Goal: Information Seeking & Learning: Learn about a topic

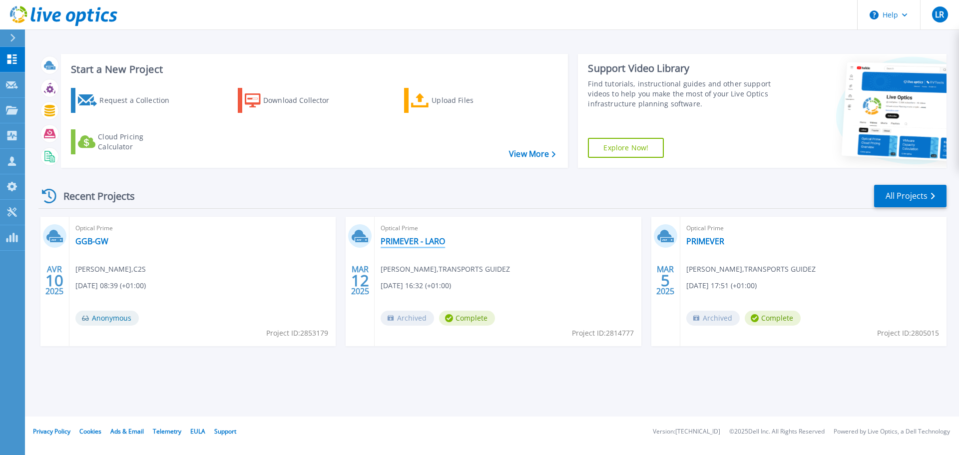
drag, startPoint x: 0, startPoint y: 0, endPoint x: 423, endPoint y: 242, distance: 487.7
click at [423, 242] on link "PRIMEVER - LARO" at bounding box center [413, 241] width 64 height 10
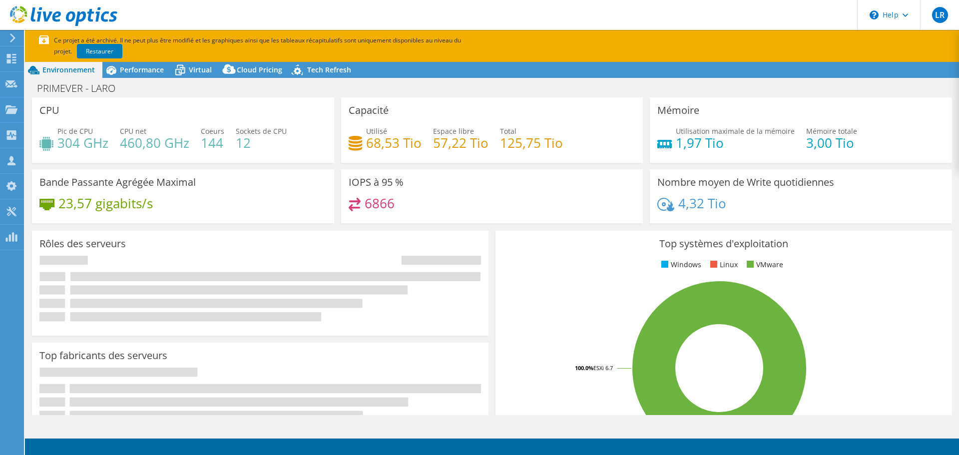
select select "USD"
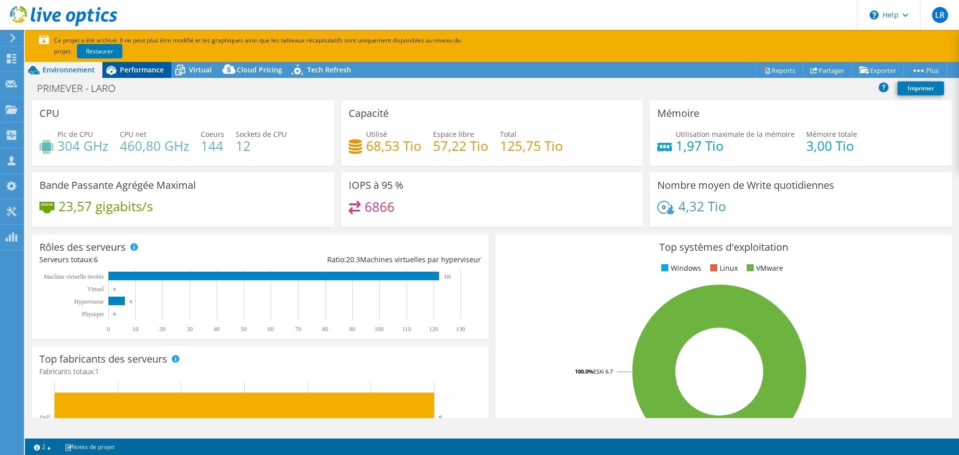
click at [156, 76] on div "Performance" at bounding box center [136, 70] width 69 height 16
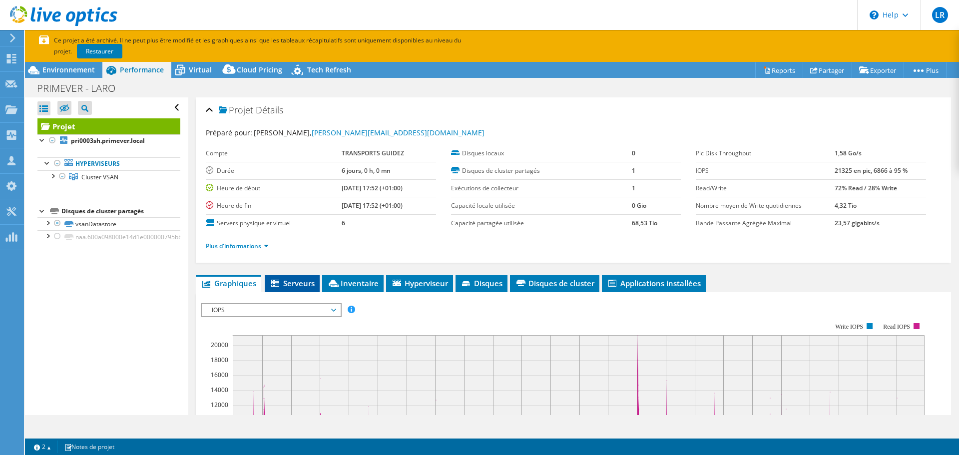
click at [294, 287] on span "Serveurs" at bounding box center [292, 283] width 45 height 10
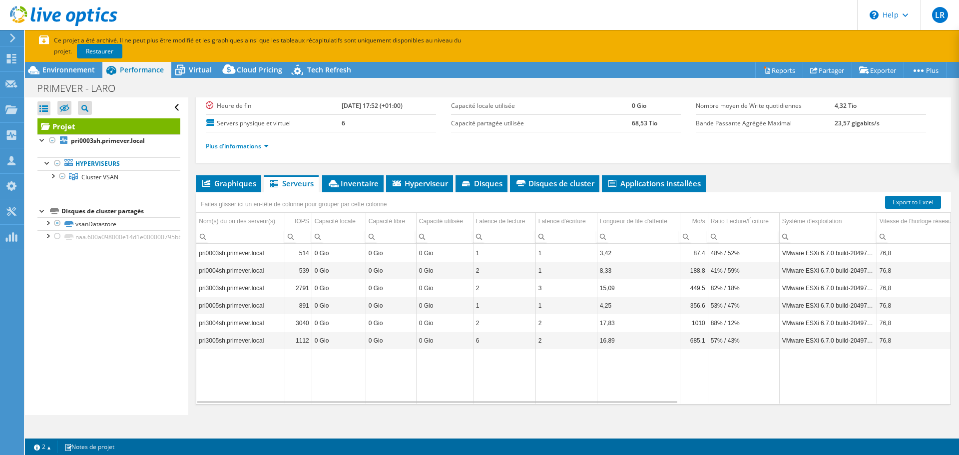
scroll to position [127, 0]
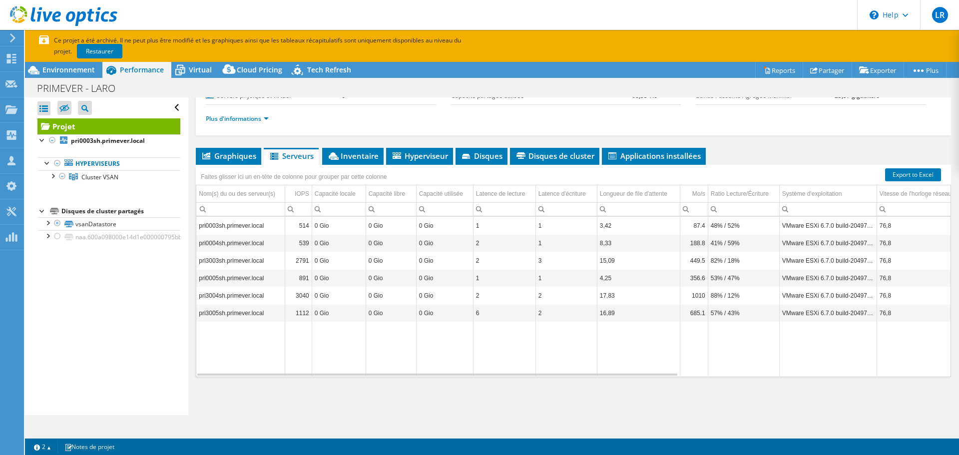
click at [250, 228] on td "pri0003sh.primever.local" at bounding box center [240, 225] width 88 height 17
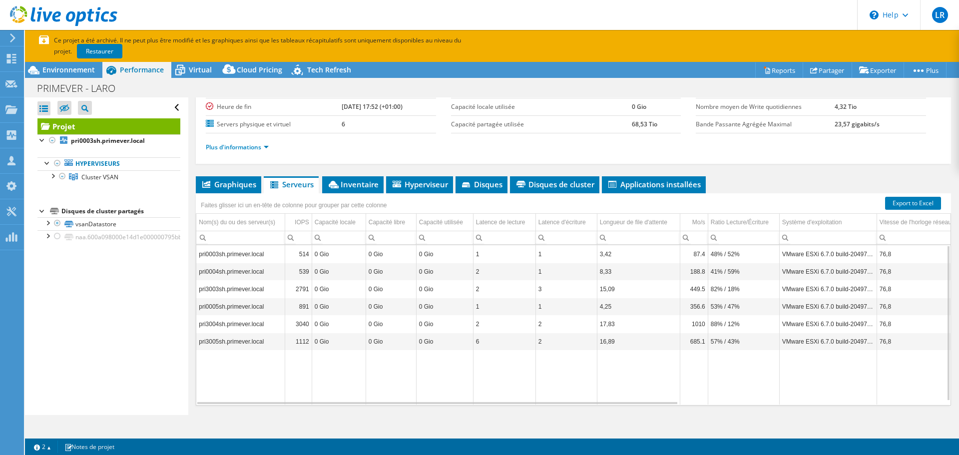
scroll to position [77, 0]
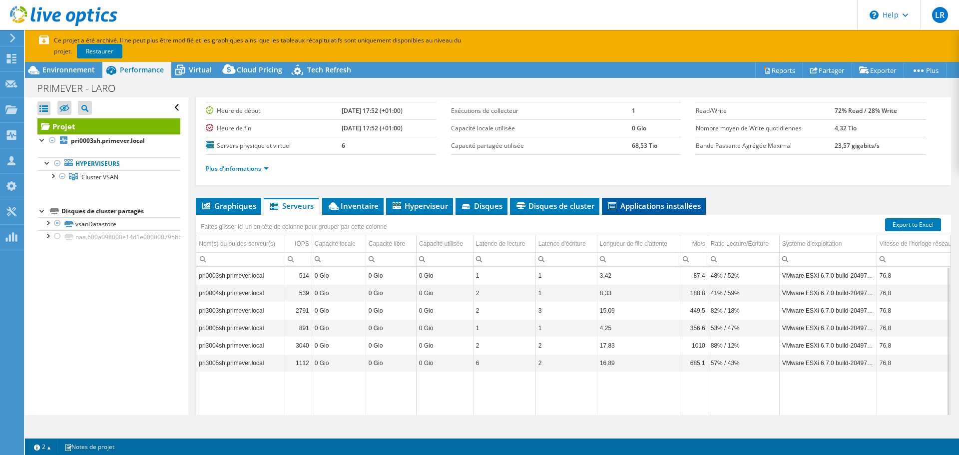
click at [626, 206] on span "Applications installées" at bounding box center [654, 206] width 94 height 10
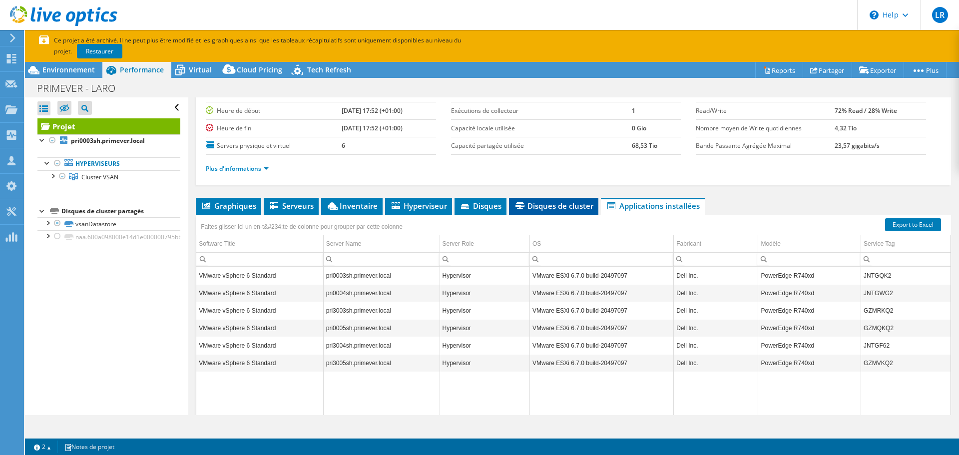
click at [575, 206] on span "Disques de cluster" at bounding box center [553, 206] width 79 height 10
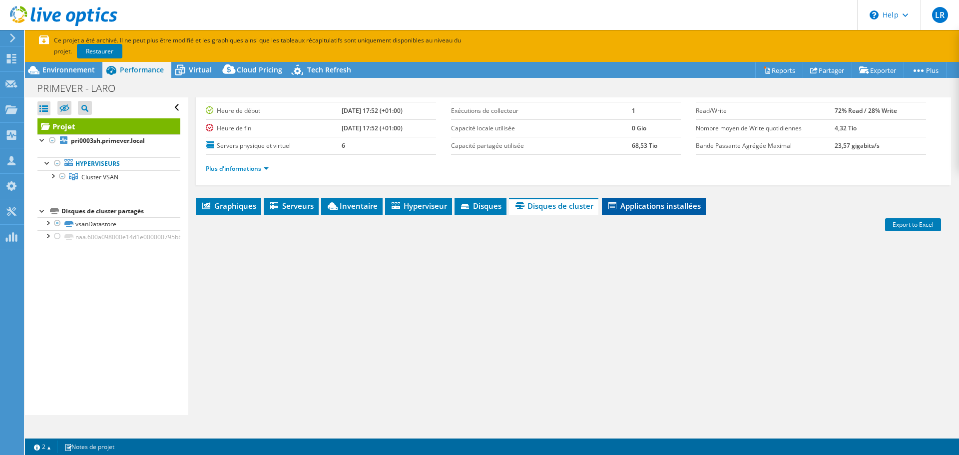
click at [621, 205] on span "Applications installées" at bounding box center [654, 206] width 94 height 10
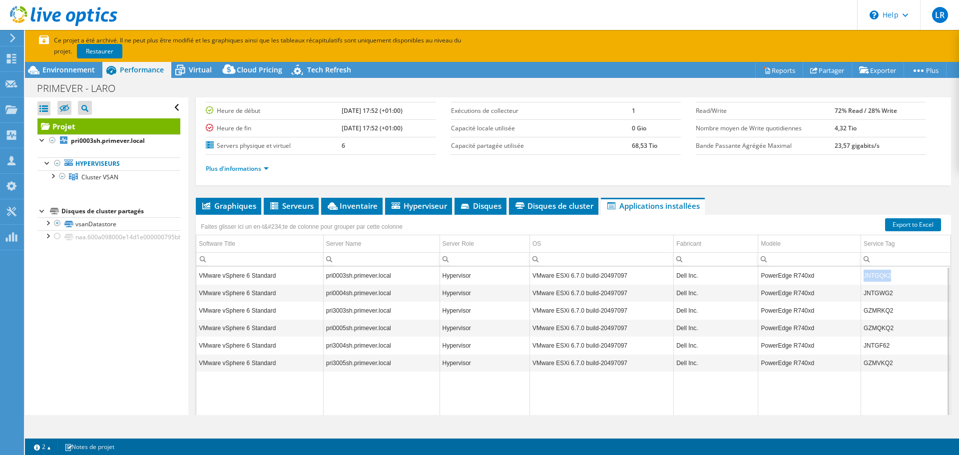
drag, startPoint x: 889, startPoint y: 275, endPoint x: 857, endPoint y: 271, distance: 31.7
click at [861, 271] on td "JNTGQK2" at bounding box center [905, 275] width 89 height 17
copy td "JNTGQK2"
